Goal: Obtain resource: Download file/media

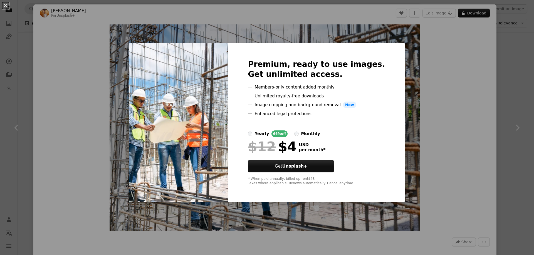
scroll to position [139, 0]
click at [394, 54] on div "An X shape Premium, ready to use images. Get unlimited access. A plus sign Memb…" at bounding box center [267, 127] width 534 height 255
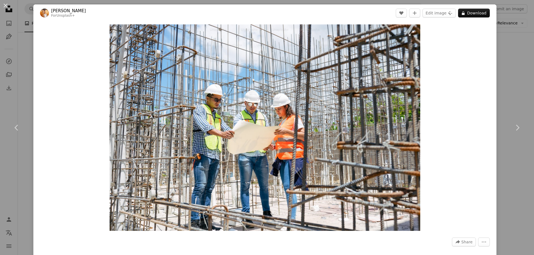
click at [407, 36] on img "Zoom in on this image" at bounding box center [264, 127] width 310 height 207
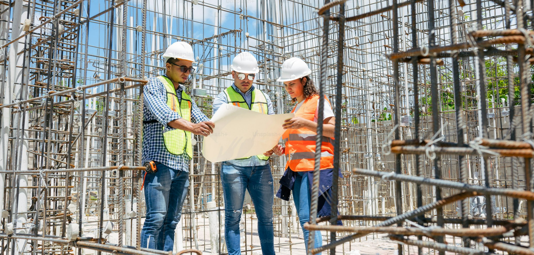
scroll to position [48, 0]
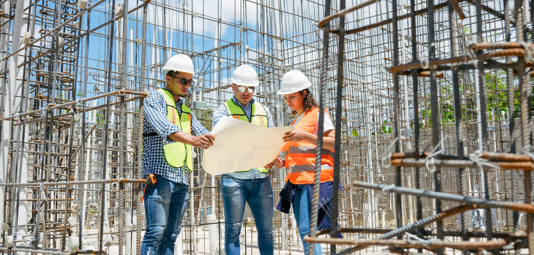
click at [83, 32] on img "Zoom out on this image" at bounding box center [267, 129] width 534 height 356
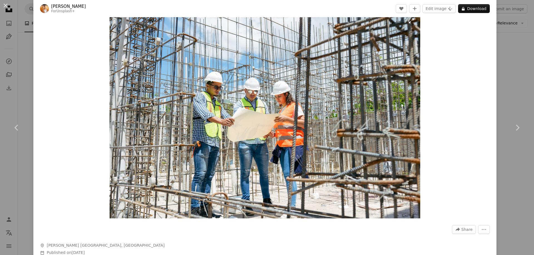
scroll to position [0, 0]
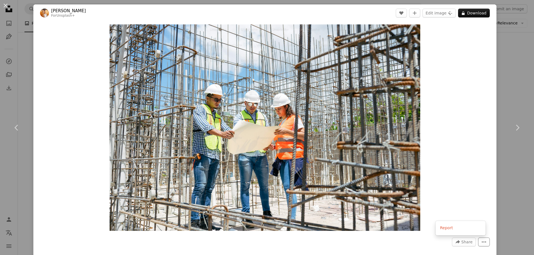
click at [481, 244] on icon "More Actions" at bounding box center [483, 242] width 5 height 5
click at [454, 198] on dialog "An X shape Chevron left Chevron right [PERSON_NAME] For Unsplash+ A heart A plu…" at bounding box center [267, 127] width 534 height 255
click at [148, 64] on img "Zoom in on this image" at bounding box center [264, 127] width 310 height 207
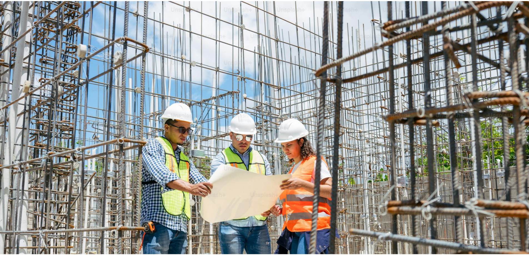
scroll to position [48, 0]
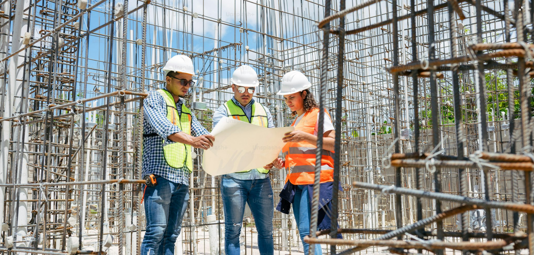
click at [386, 60] on img "Zoom out on this image" at bounding box center [267, 130] width 534 height 356
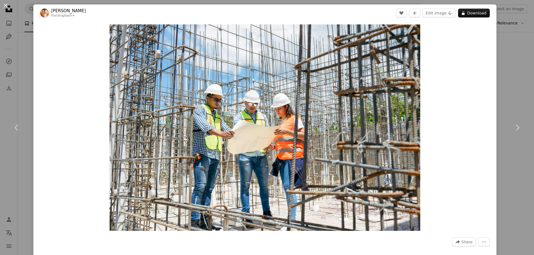
click at [502, 71] on div "An X shape Chevron left Chevron right [PERSON_NAME] For Unsplash+ A heart A plu…" at bounding box center [267, 127] width 534 height 255
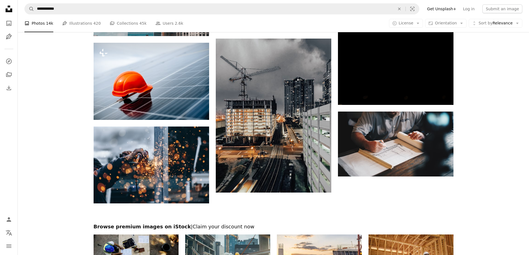
scroll to position [741, 0]
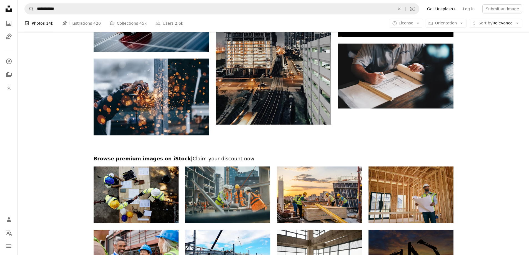
click at [406, 208] on img at bounding box center [411, 195] width 85 height 57
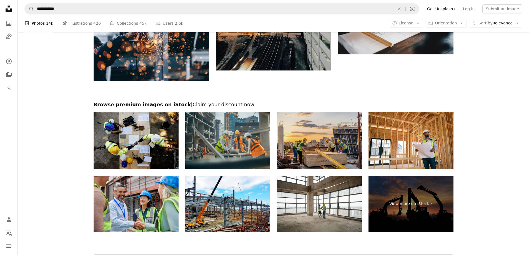
scroll to position [834, 0]
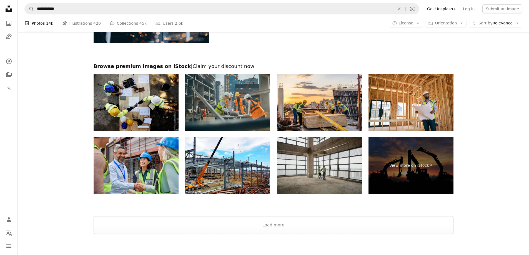
click at [326, 170] on img at bounding box center [319, 166] width 85 height 57
